Goal: Task Accomplishment & Management: Use online tool/utility

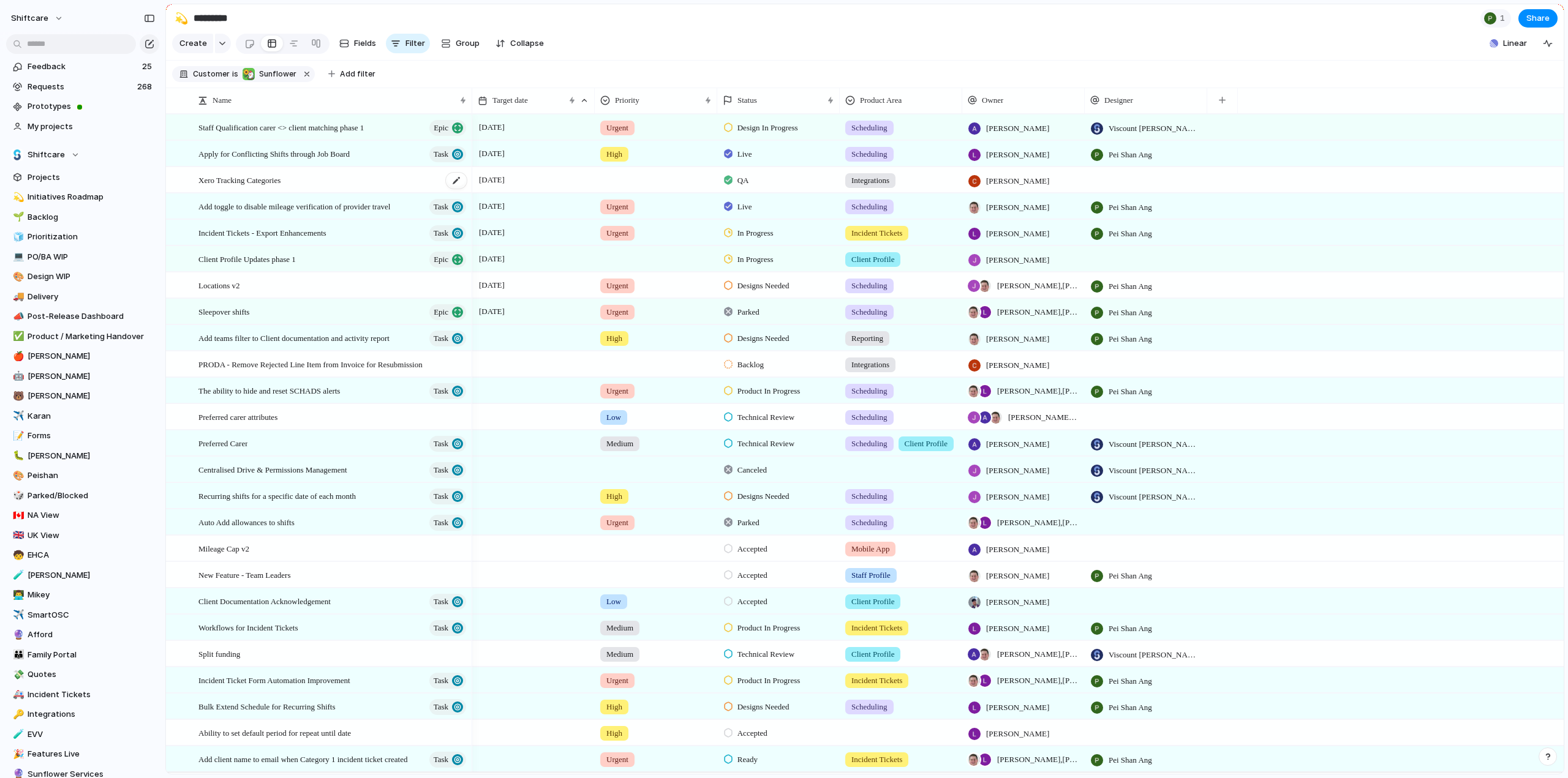
click at [245, 187] on span "Xero Tracking Categories" at bounding box center [239, 179] width 82 height 14
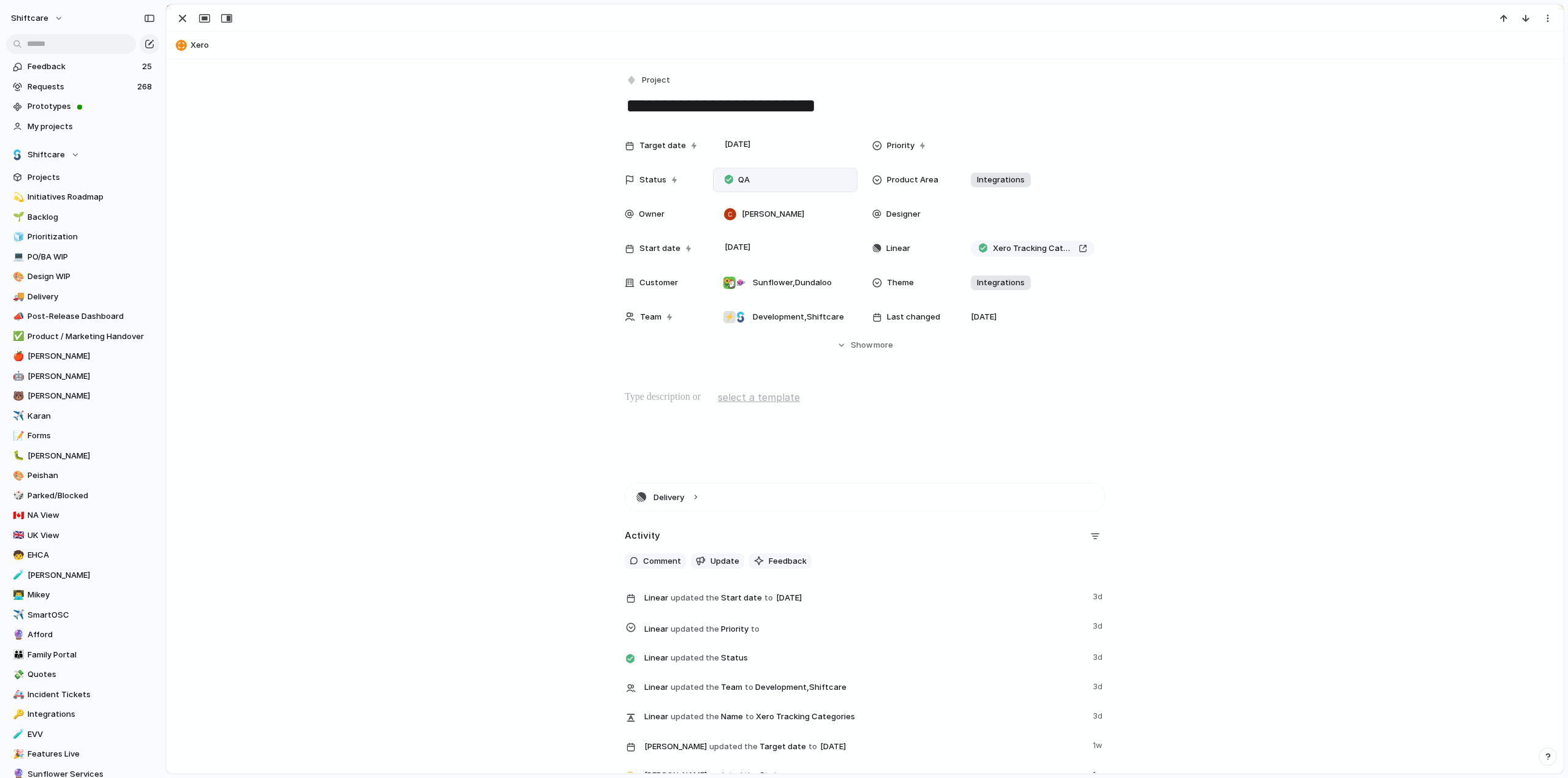
click at [735, 171] on div "QA" at bounding box center [738, 180] width 41 height 17
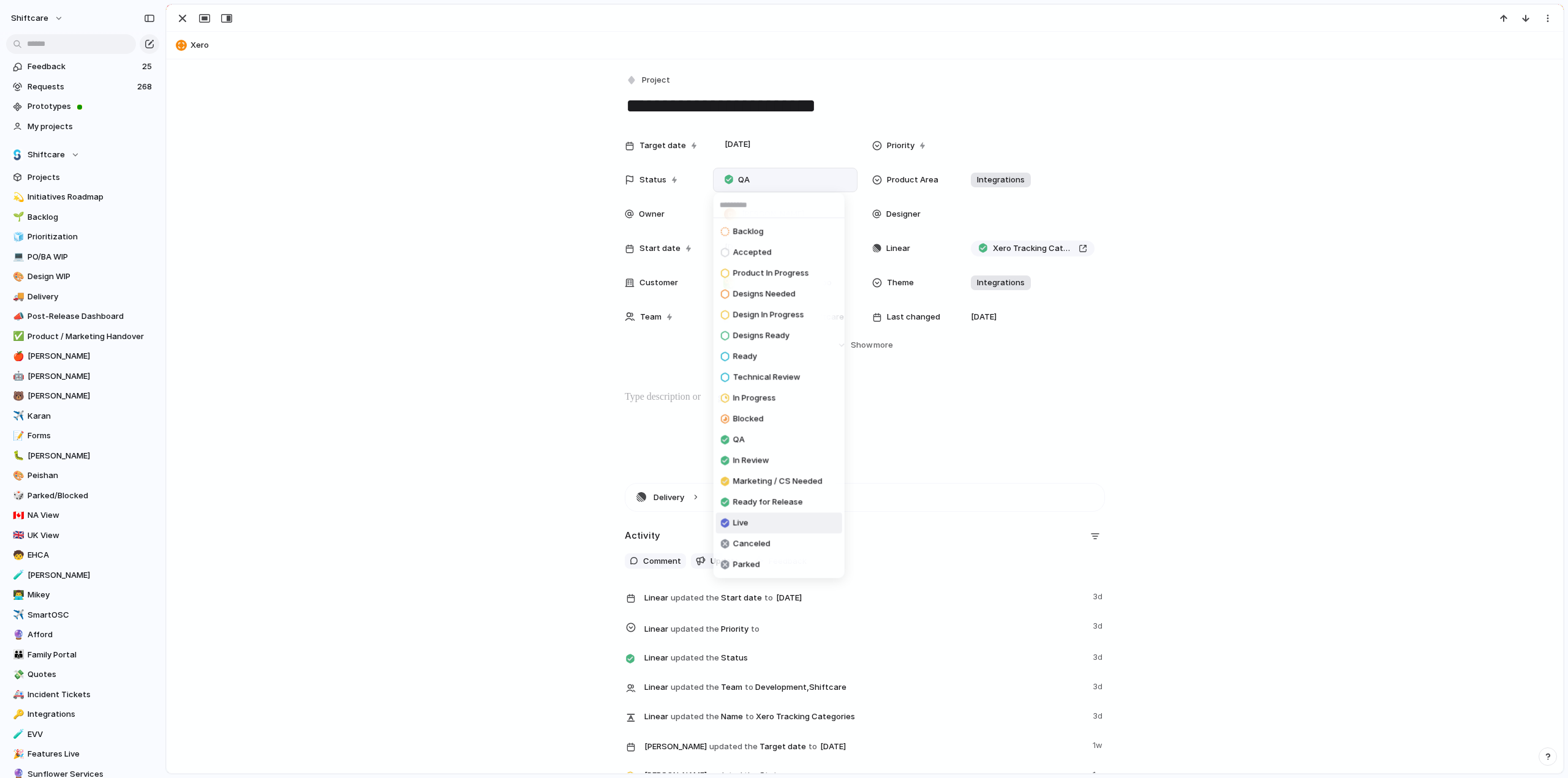
click at [745, 522] on span "Live" at bounding box center [740, 524] width 16 height 12
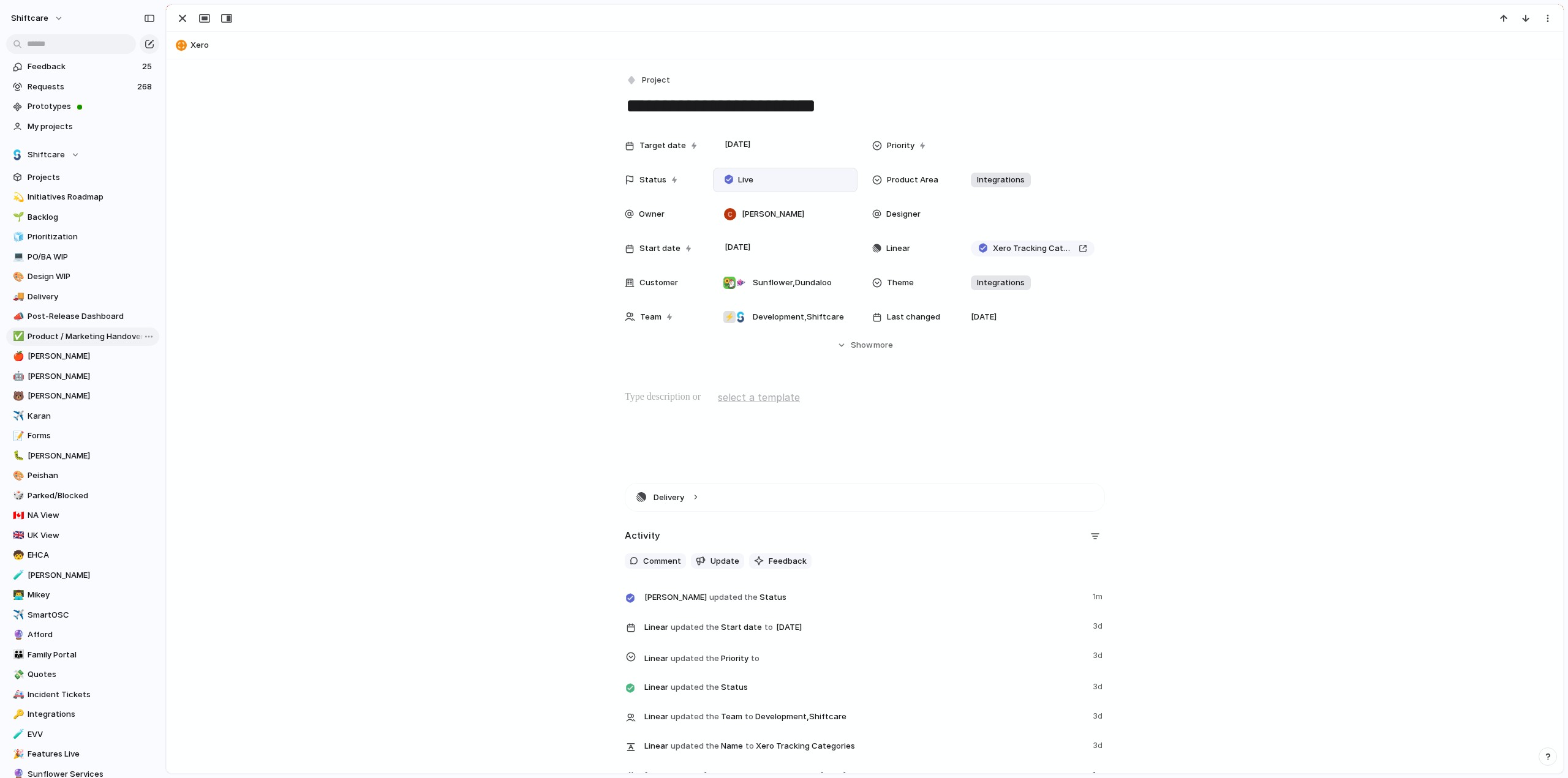
click at [57, 335] on span "Product / Marketing Handover" at bounding box center [91, 337] width 127 height 12
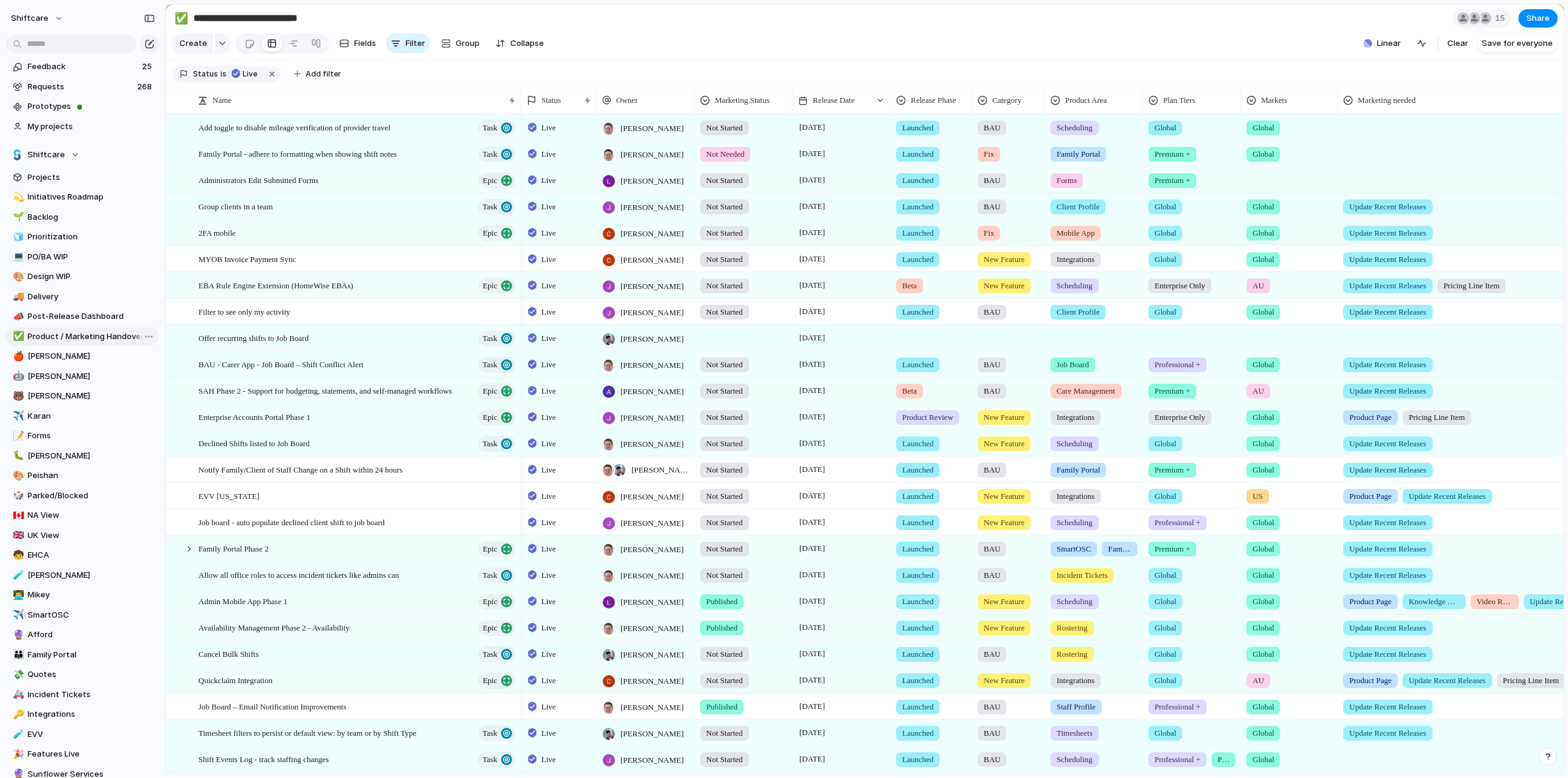
type input "**********"
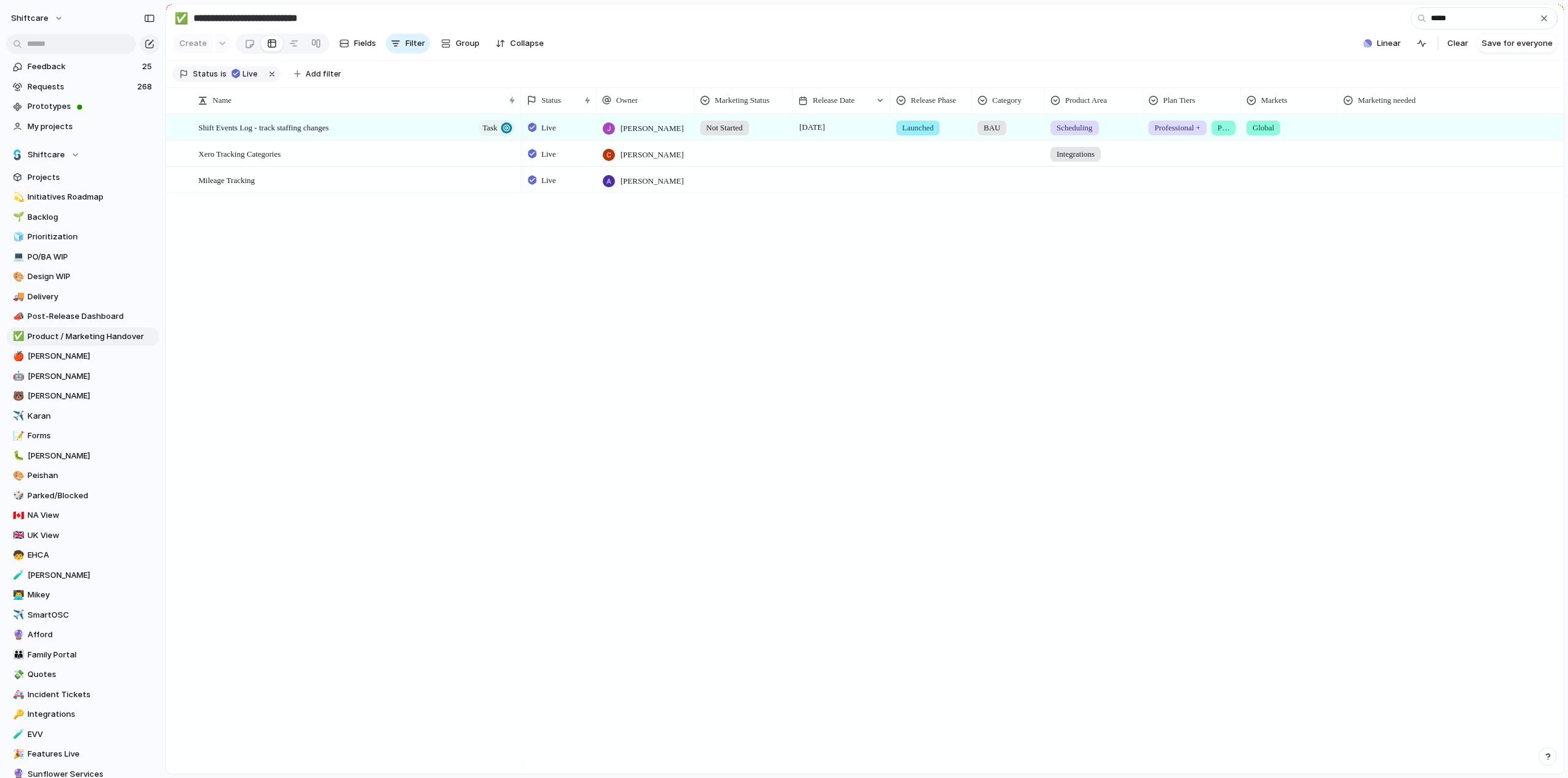
type input "*****"
click at [745, 162] on div at bounding box center [743, 151] width 97 height 20
click at [731, 213] on span "Not Started" at bounding box center [731, 214] width 46 height 12
click at [829, 166] on div at bounding box center [841, 153] width 98 height 25
click at [809, 319] on button "14" at bounding box center [812, 320] width 23 height 23
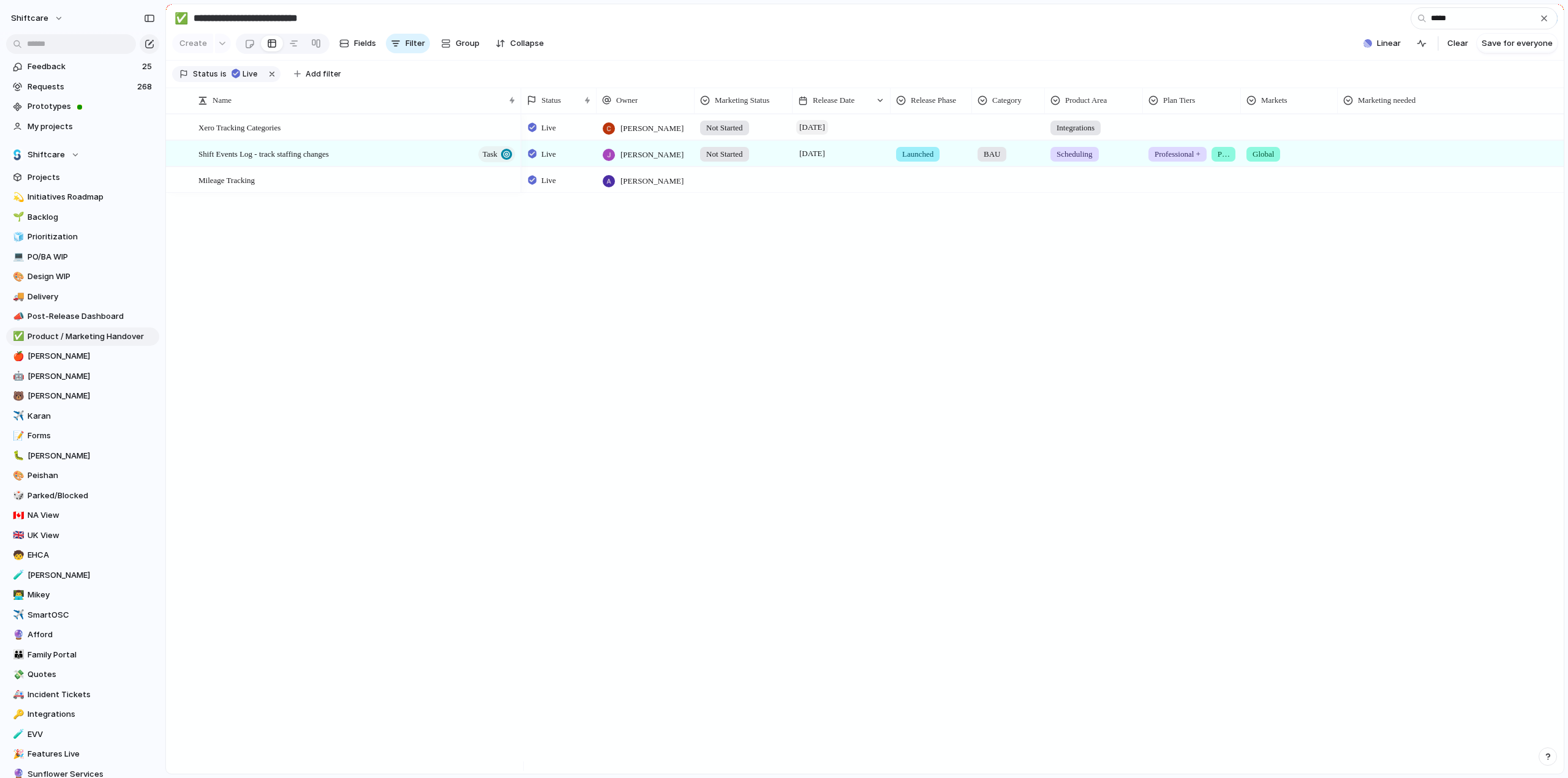
click at [823, 135] on span "[DATE]" at bounding box center [812, 127] width 32 height 15
click at [840, 291] on button "15" at bounding box center [839, 294] width 23 height 23
click at [927, 136] on div at bounding box center [931, 124] width 80 height 20
click at [925, 247] on span "Launched" at bounding box center [923, 250] width 38 height 12
click at [1008, 127] on div at bounding box center [1008, 124] width 71 height 20
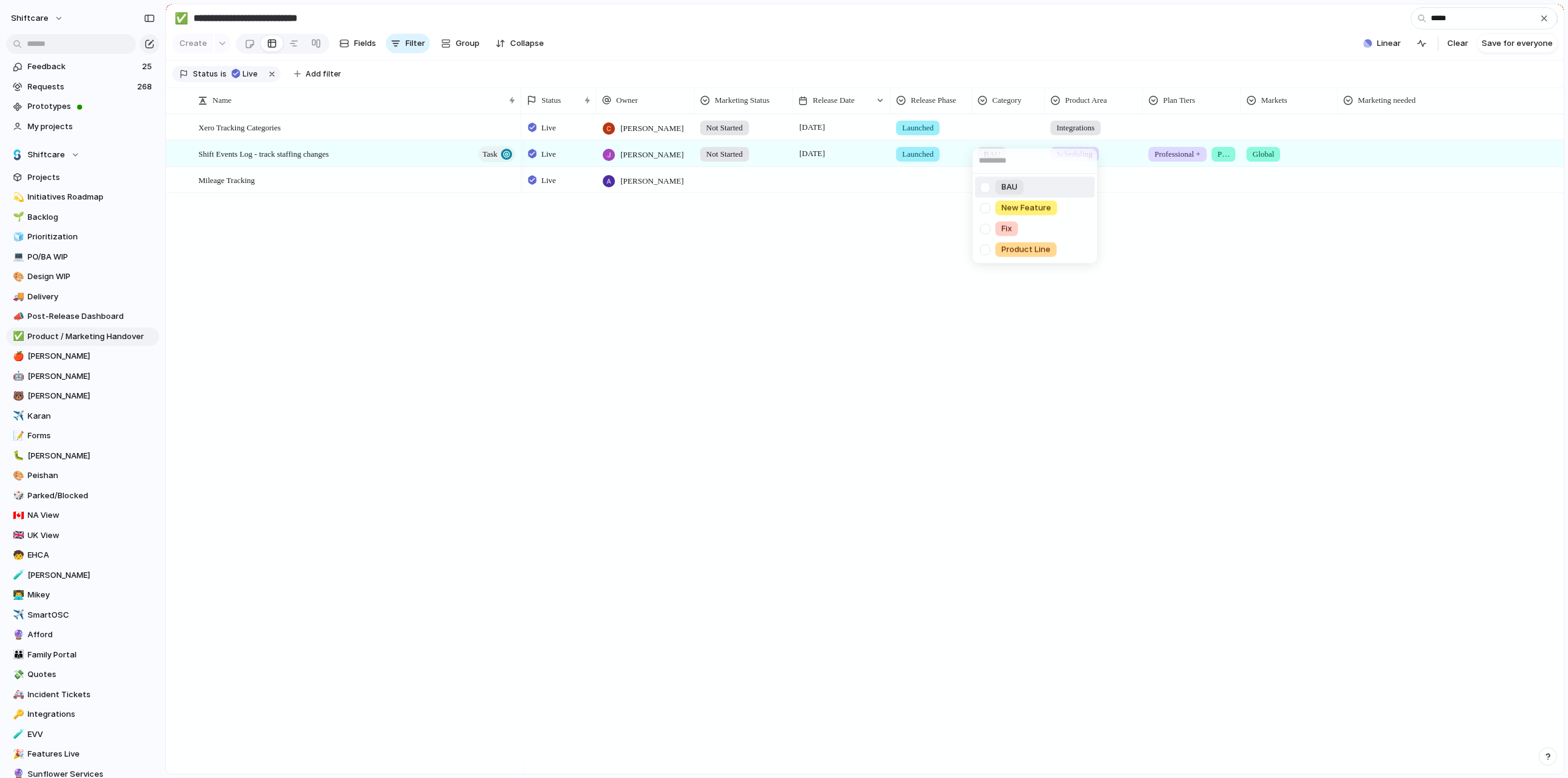
click at [983, 190] on div at bounding box center [985, 187] width 22 height 22
click at [1189, 137] on div "BAU New Feature Fix Product Line" at bounding box center [784, 389] width 1568 height 778
click at [1188, 136] on div at bounding box center [1191, 124] width 97 height 20
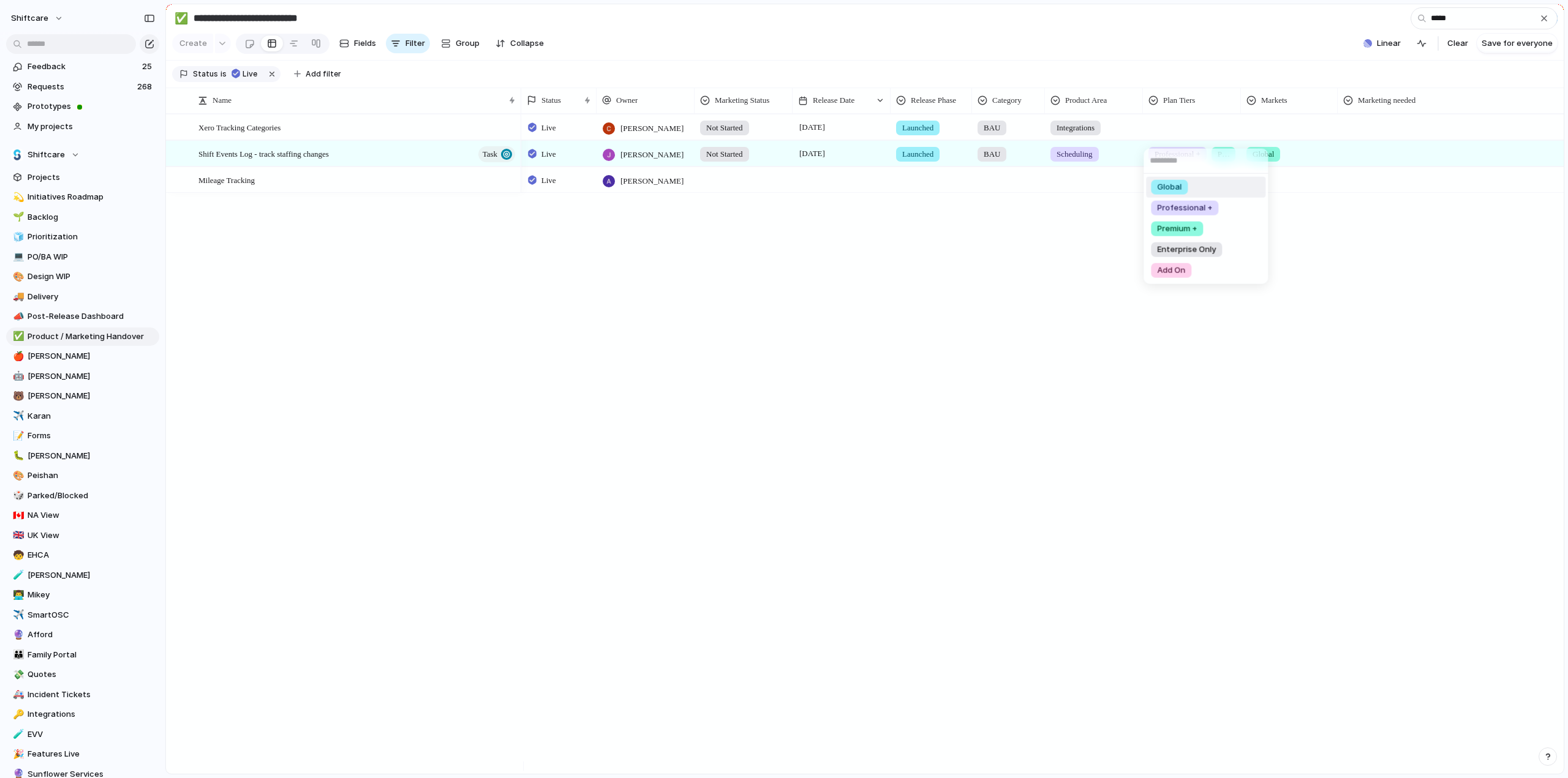
click at [1163, 186] on span "Global" at bounding box center [1169, 187] width 24 height 12
click at [1283, 136] on div at bounding box center [1289, 124] width 96 height 20
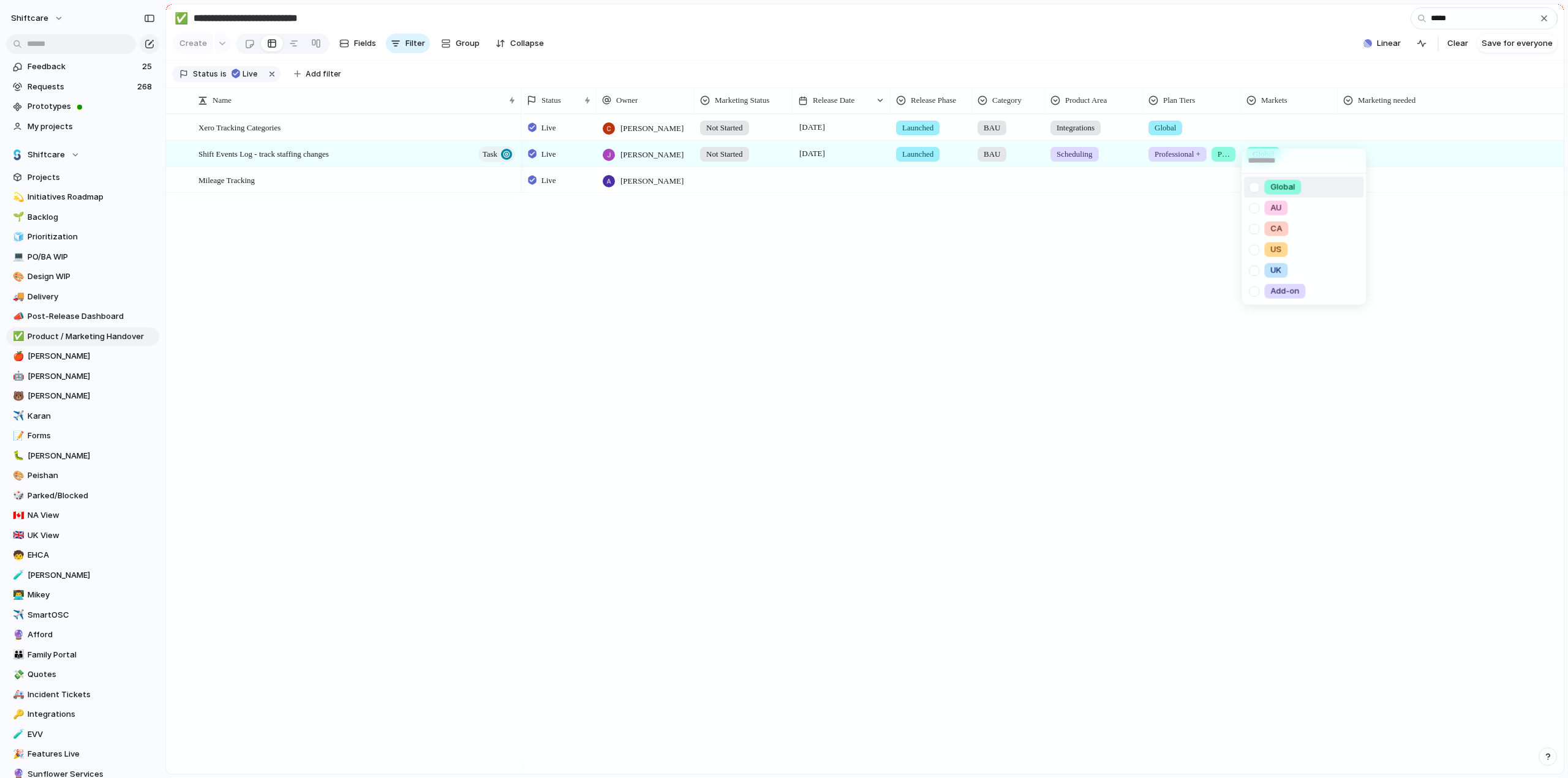
click at [1251, 188] on div at bounding box center [1254, 187] width 22 height 22
